Goal: Task Accomplishment & Management: Manage account settings

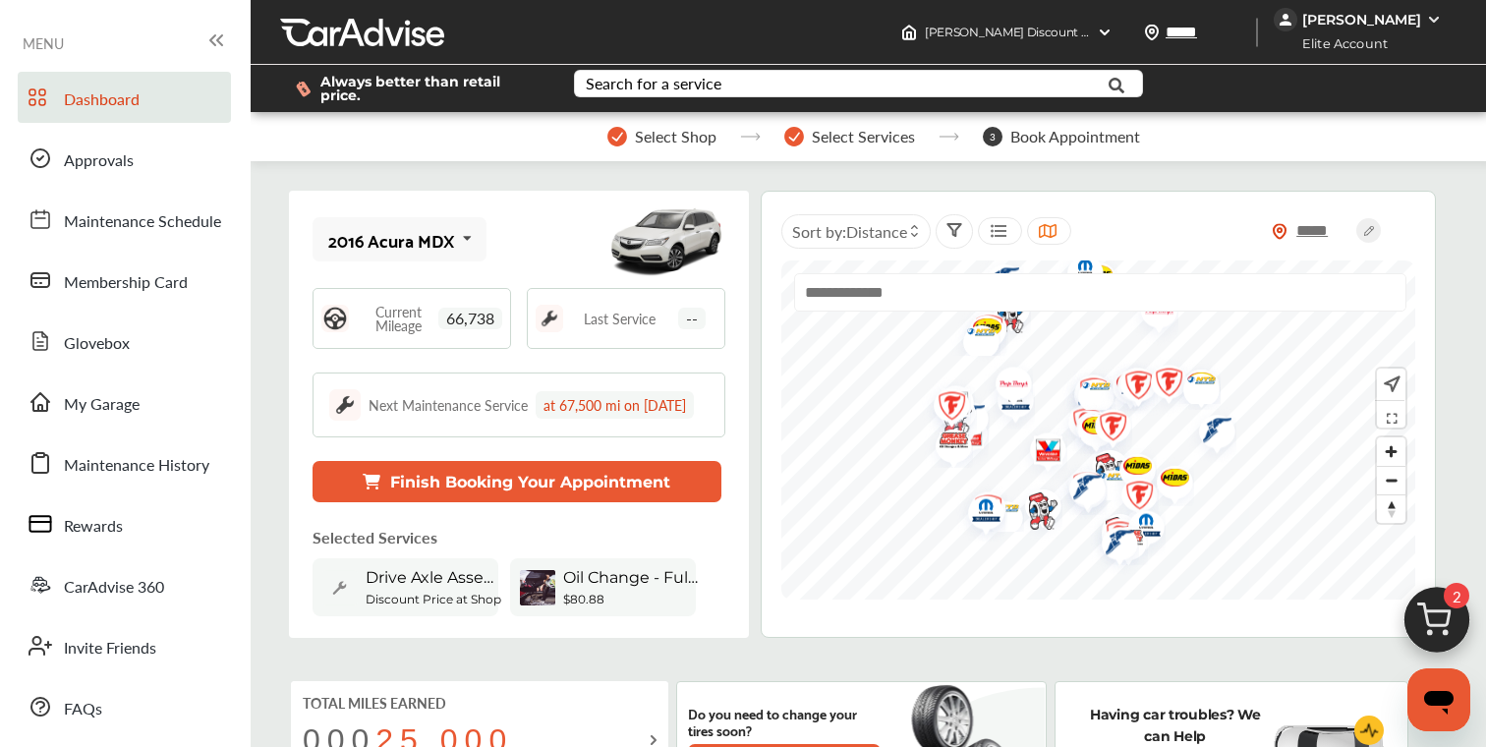
click at [1398, 25] on div "[PERSON_NAME]" at bounding box center [1361, 20] width 119 height 18
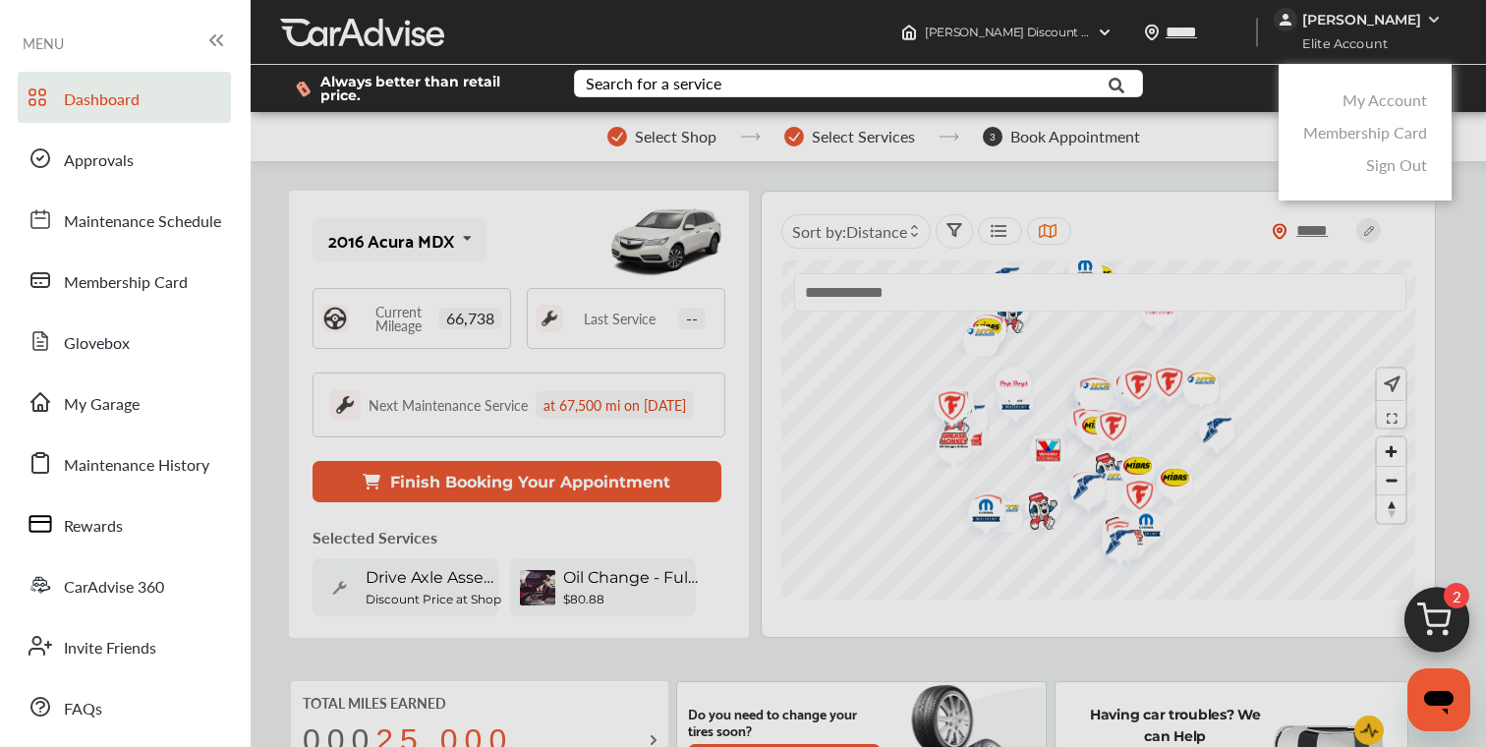
click at [1437, 246] on div at bounding box center [743, 422] width 1486 height 845
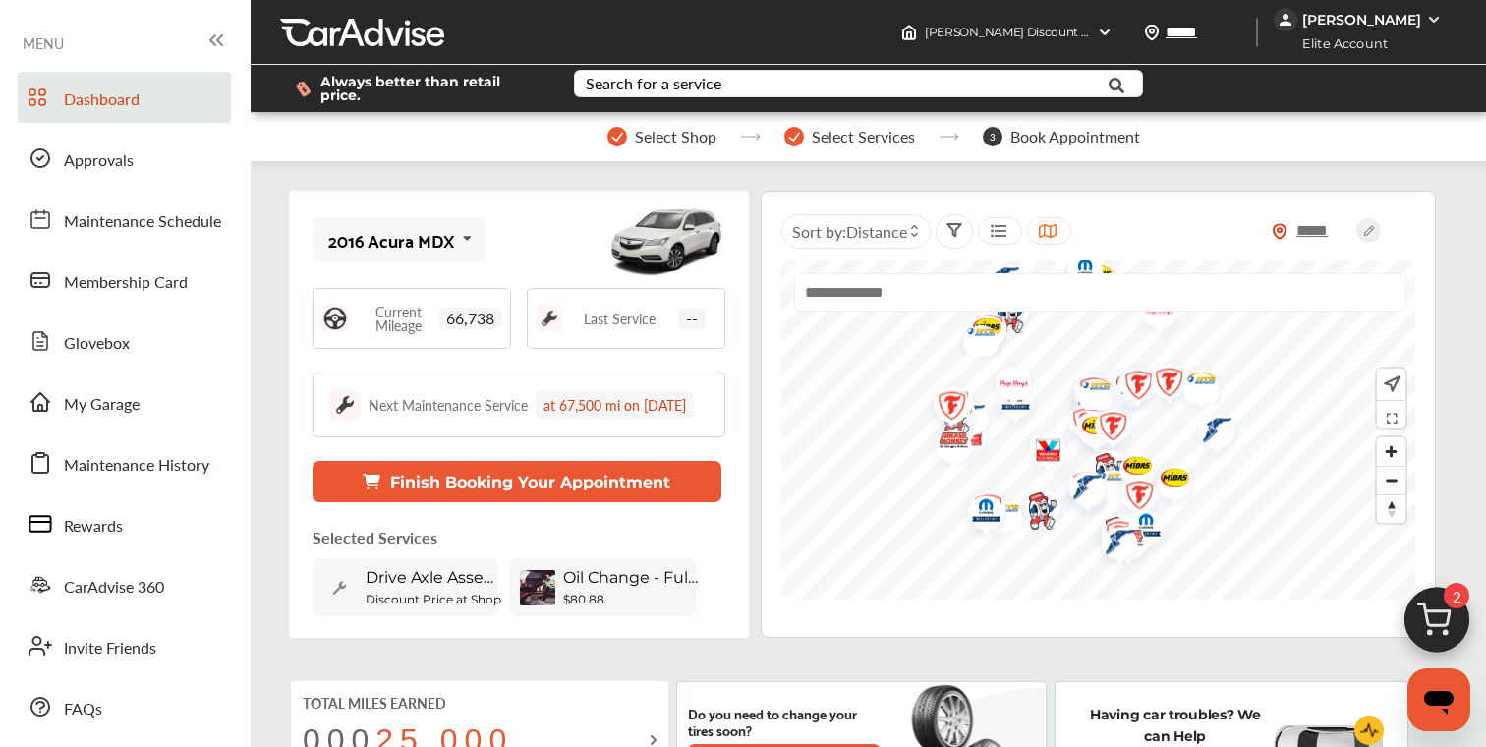
click at [1438, 614] on img at bounding box center [1436, 625] width 94 height 94
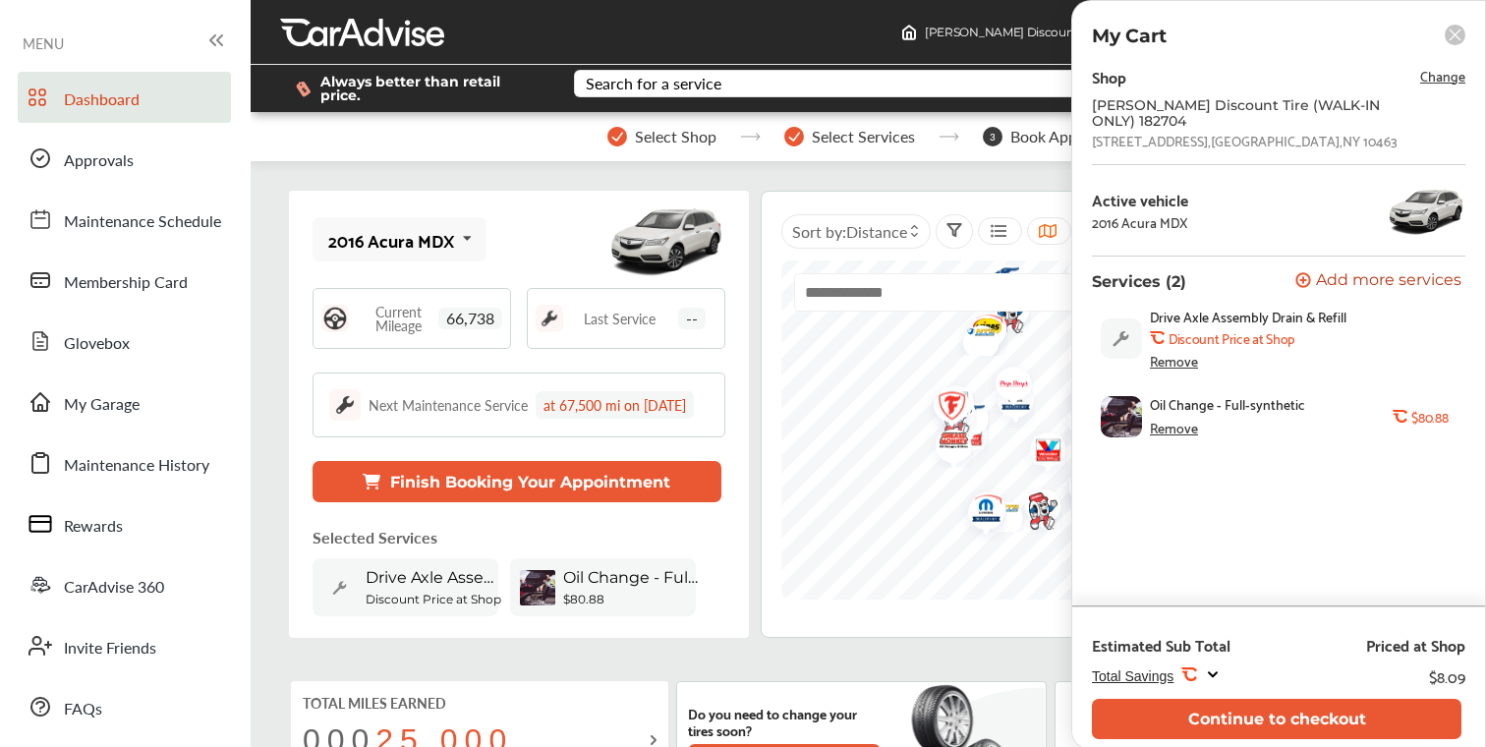
click at [1456, 34] on rect at bounding box center [1454, 35] width 21 height 21
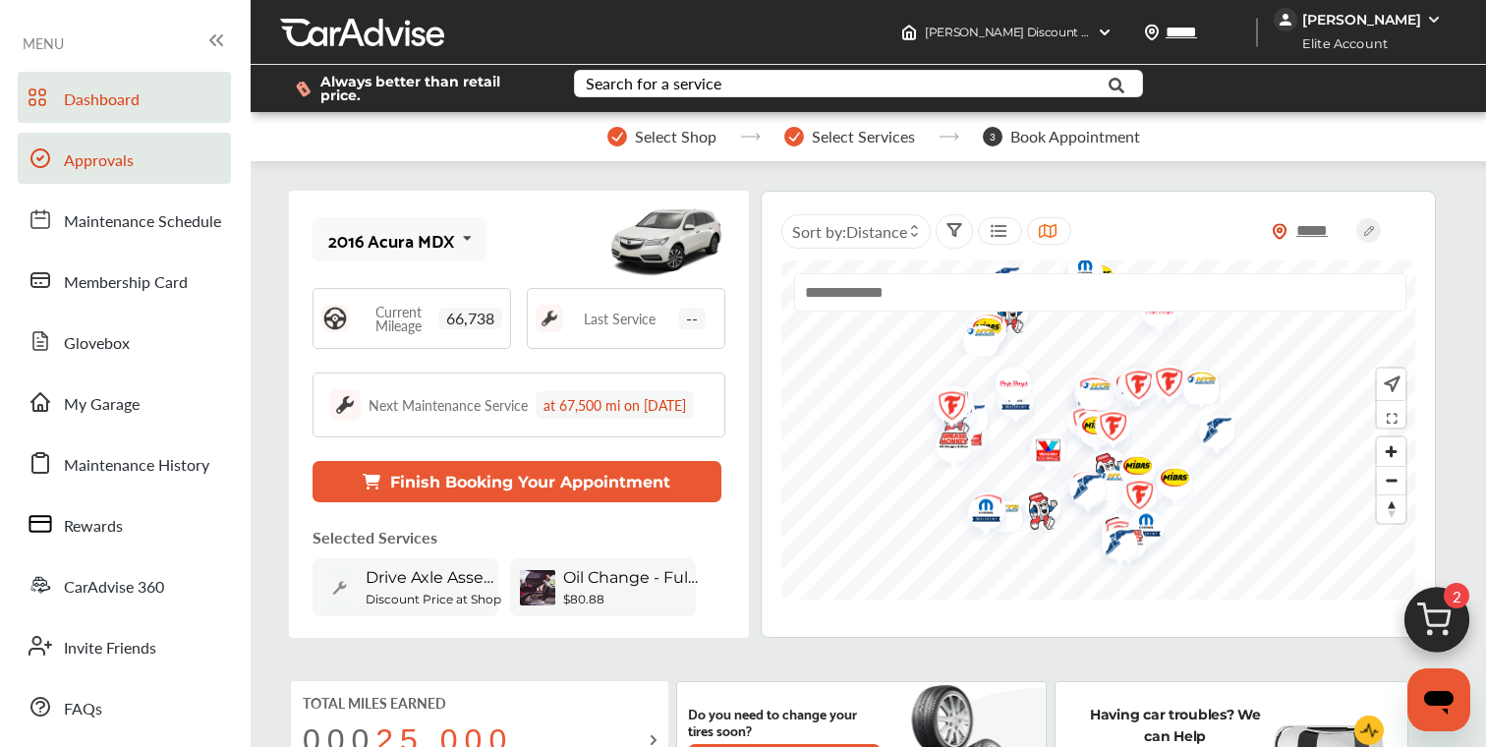
click at [146, 163] on link "Approvals" at bounding box center [124, 158] width 213 height 51
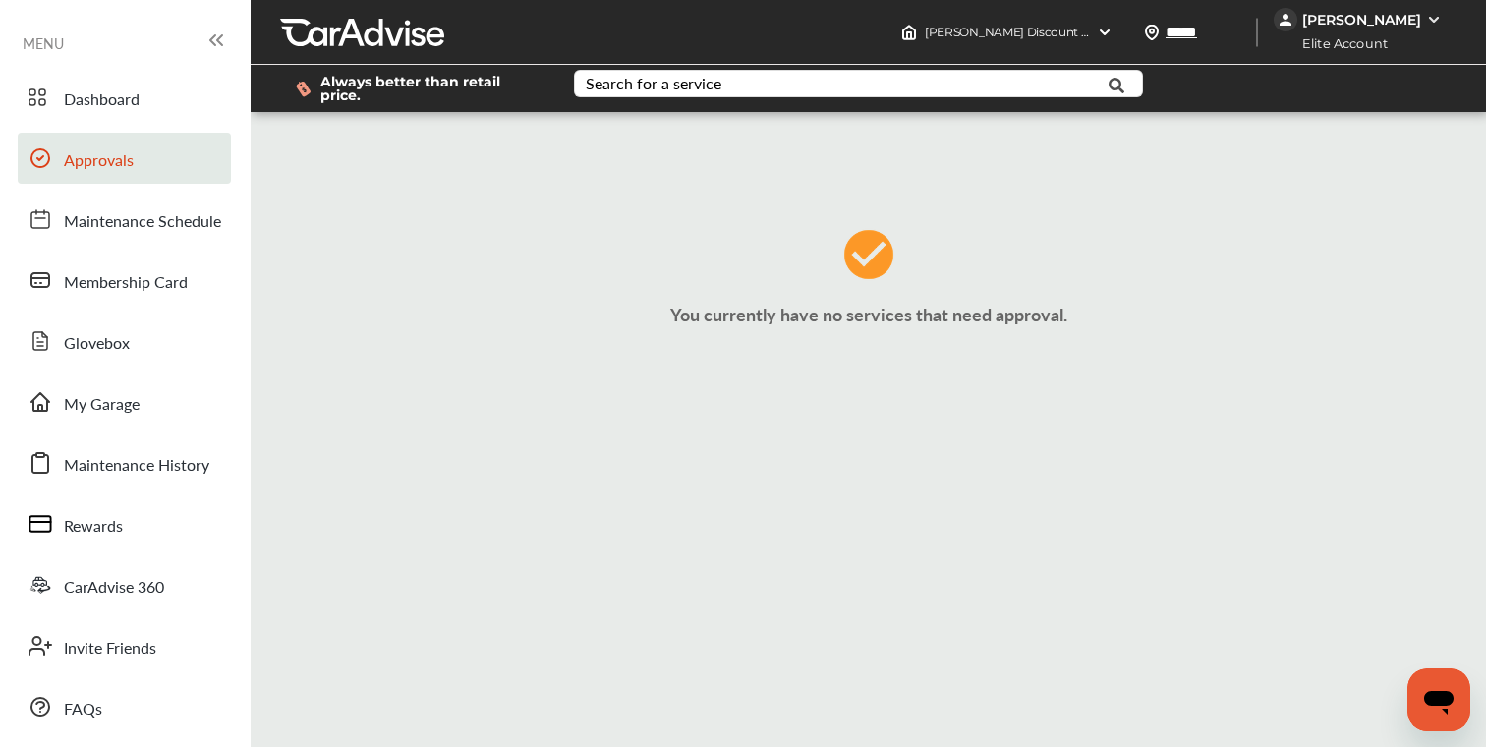
click at [135, 161] on link "Approvals" at bounding box center [124, 158] width 213 height 51
click at [91, 165] on span "Approvals" at bounding box center [99, 161] width 70 height 26
